Goal: Task Accomplishment & Management: Manage account settings

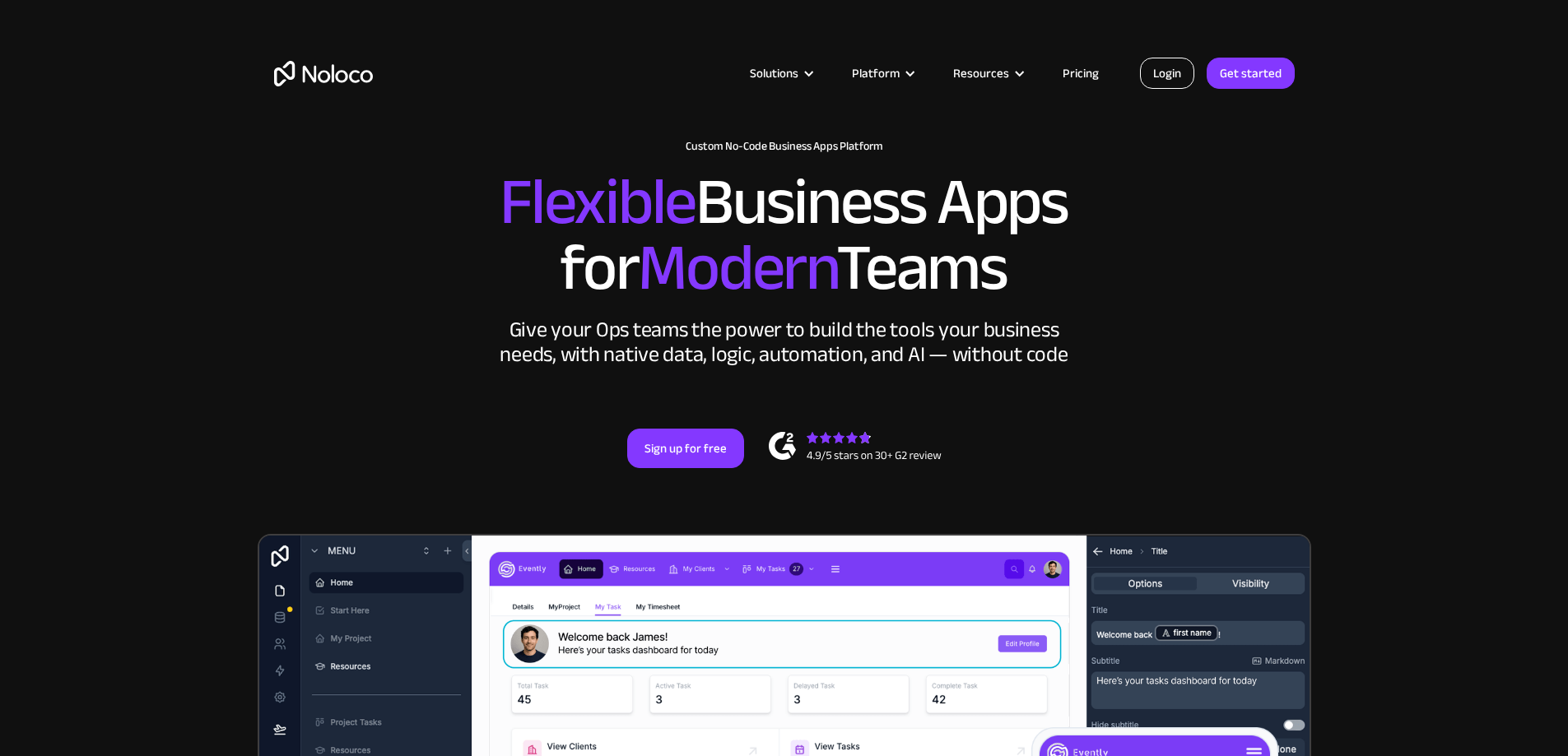
click at [1172, 74] on link "Login" at bounding box center [1166, 74] width 54 height 31
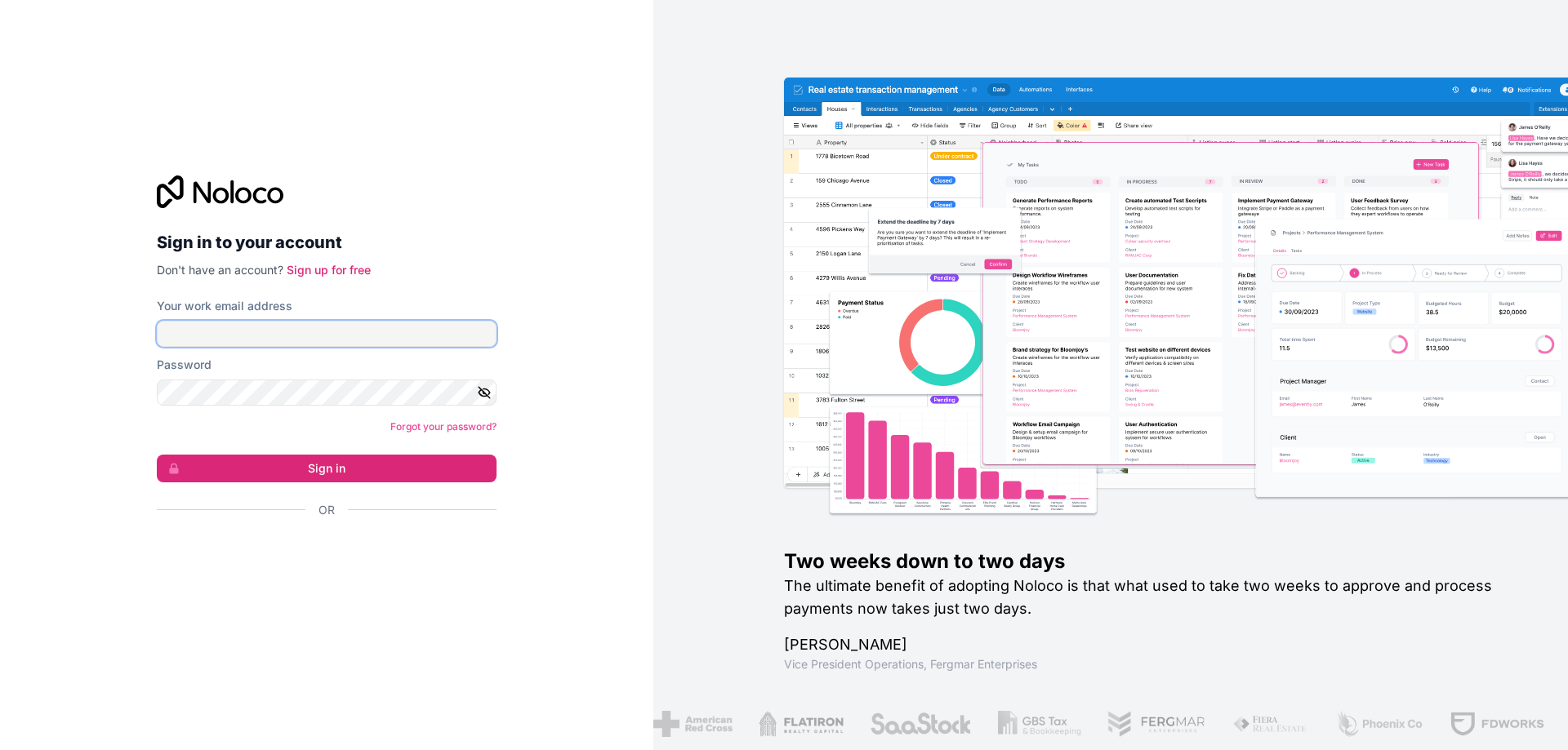
drag, startPoint x: 242, startPoint y: 330, endPoint x: 246, endPoint y: 346, distance: 16.5
click at [242, 330] on input "Your work email address" at bounding box center [327, 334] width 340 height 26
click at [343, 334] on input "Your work email address" at bounding box center [327, 334] width 340 height 26
type input "kristian.lastre@cornerstonegrp.com"
click at [486, 389] on icon "button" at bounding box center [484, 392] width 12 height 7
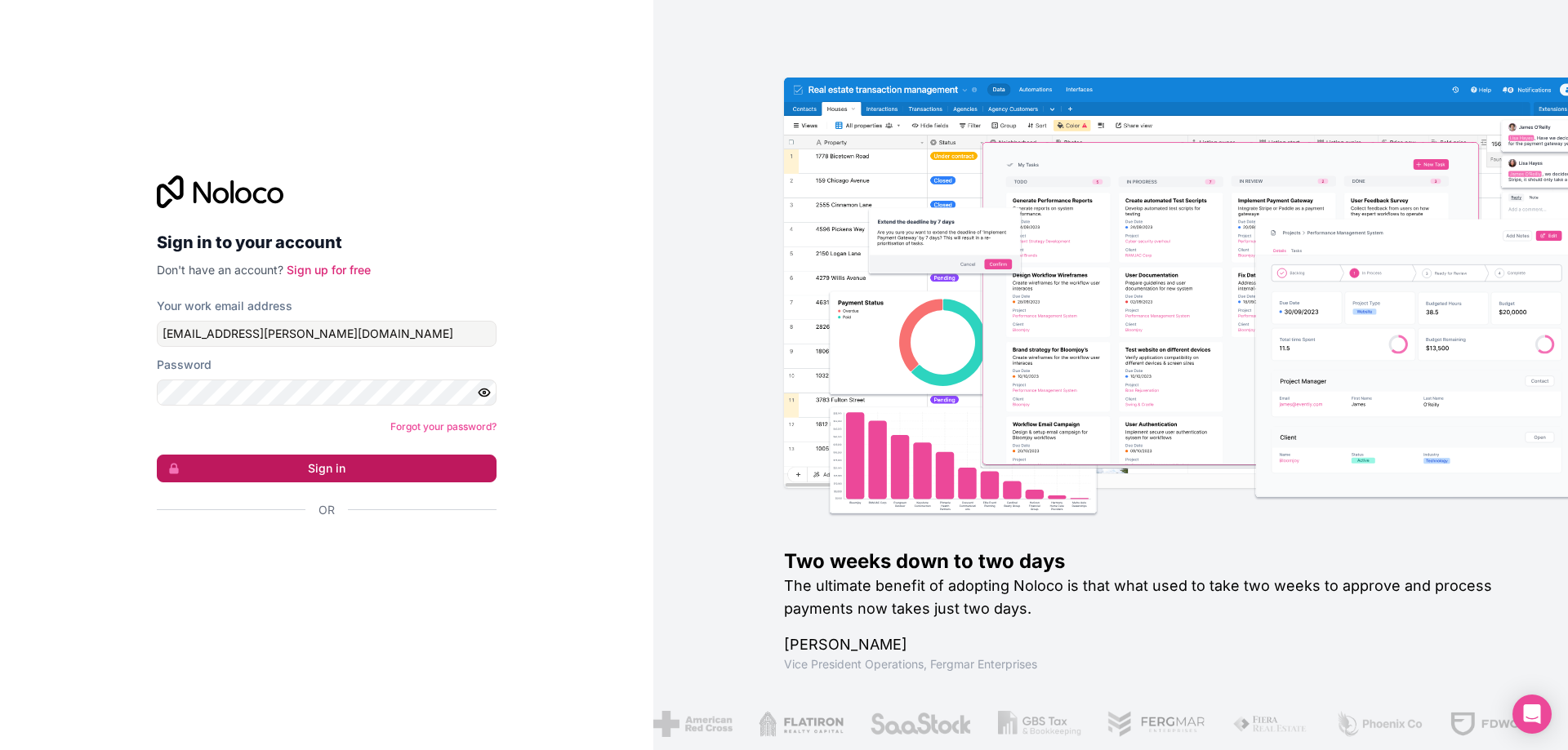
click at [400, 463] on button "Sign in" at bounding box center [327, 468] width 340 height 27
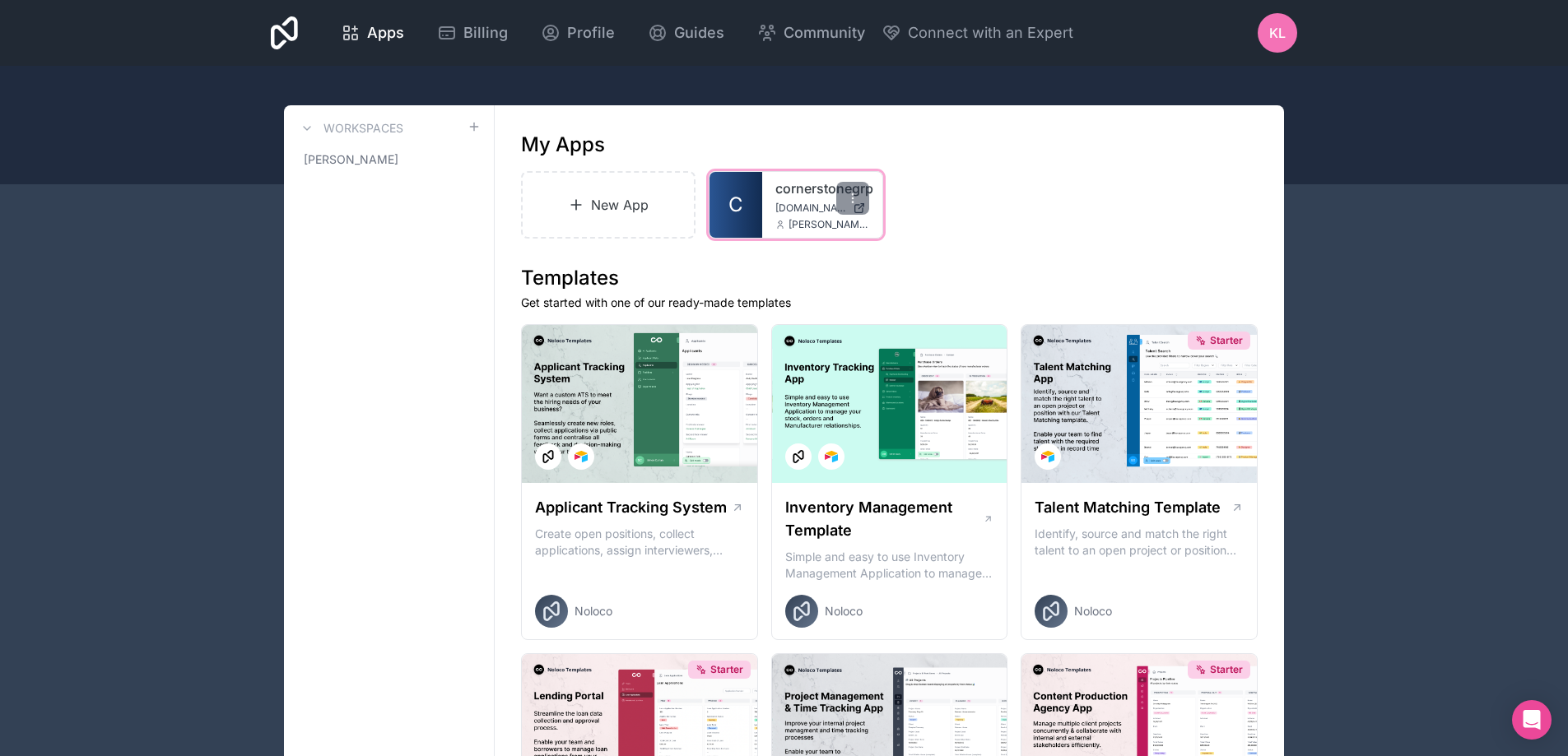
click at [794, 193] on link "cornerstonegrp" at bounding box center [822, 188] width 94 height 19
